Goal: Information Seeking & Learning: Learn about a topic

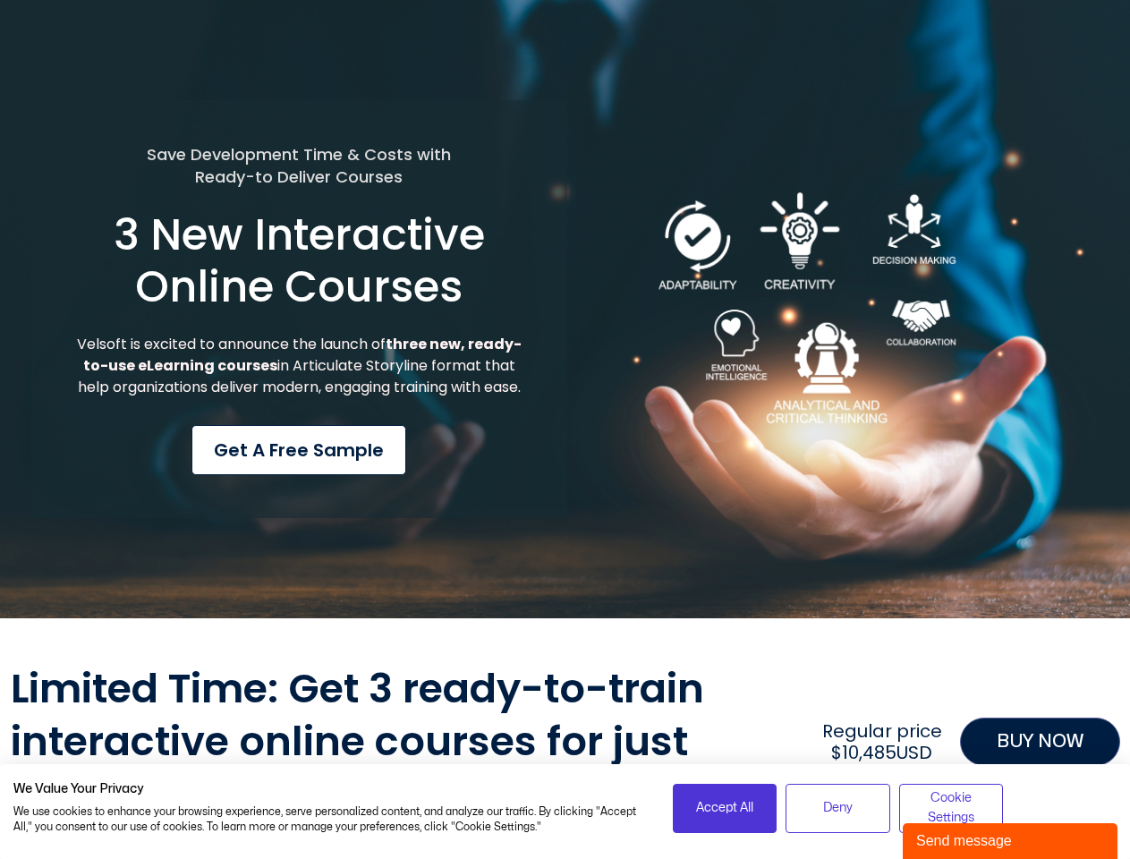
click at [565, 430] on div "Save Development Time & Costs with Ready-to Deliver Courses 3 New Interactive O…" at bounding box center [299, 309] width 536 height 419
click at [725, 808] on span "Accept All" at bounding box center [724, 808] width 57 height 20
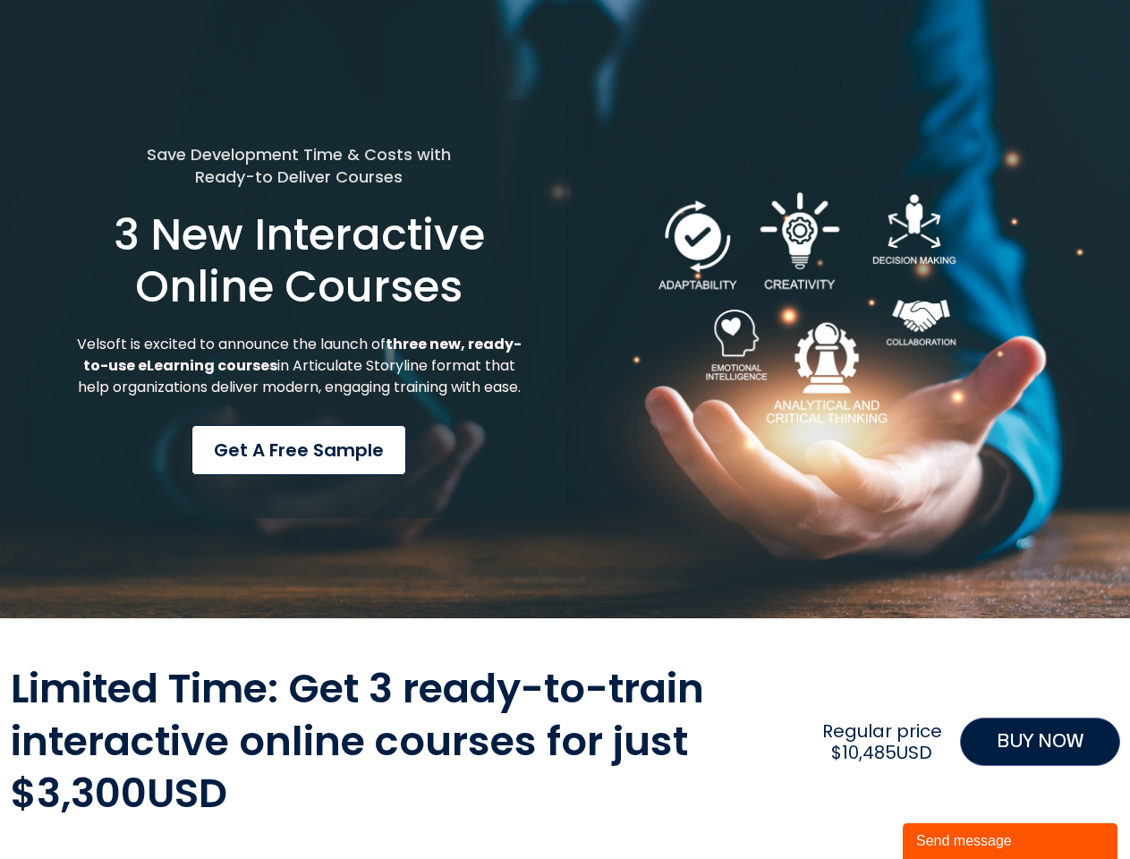
click at [838, 808] on div "Limited Time: Get 3 ready-to-train interactive online courses for just $3,300US…" at bounding box center [566, 742] width 1110 height 158
click at [951, 808] on div "Limited Time: Get 3 ready-to-train interactive online courses for just $3,300US…" at bounding box center [566, 742] width 1110 height 158
click at [1010, 841] on div "Send message" at bounding box center [1010, 841] width 188 height 21
